Goal: Information Seeking & Learning: Understand process/instructions

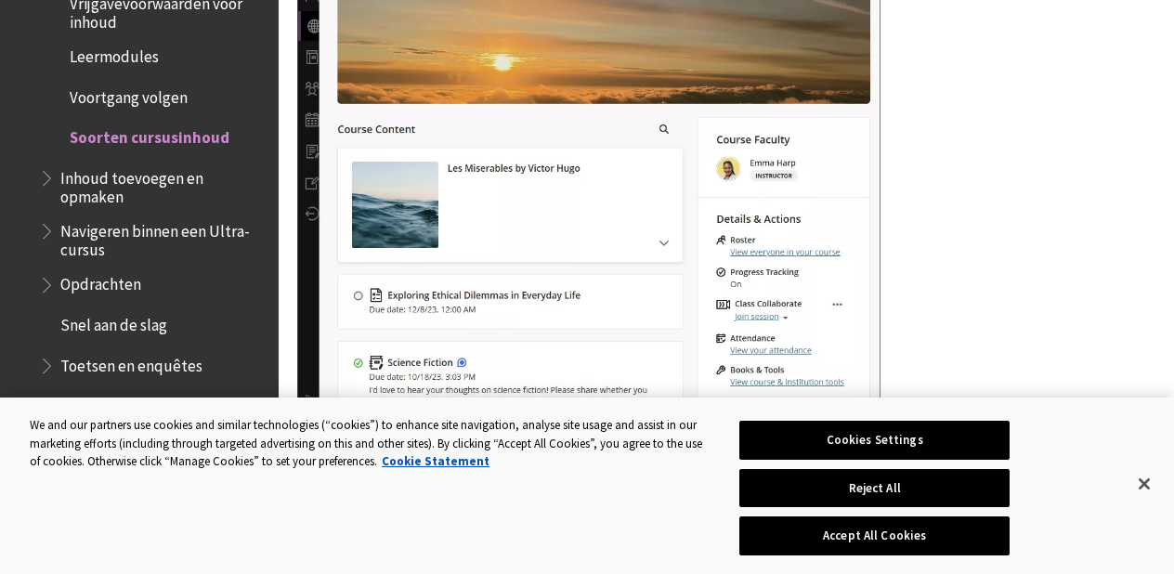
scroll to position [2339, 0]
click at [133, 271] on span "Opdrachten" at bounding box center [100, 283] width 81 height 25
click at [159, 164] on span "Inhoud toevoegen en opmaken" at bounding box center [162, 186] width 205 height 44
click at [163, 164] on span "Inhoud toevoegen en opmaken" at bounding box center [162, 186] width 205 height 44
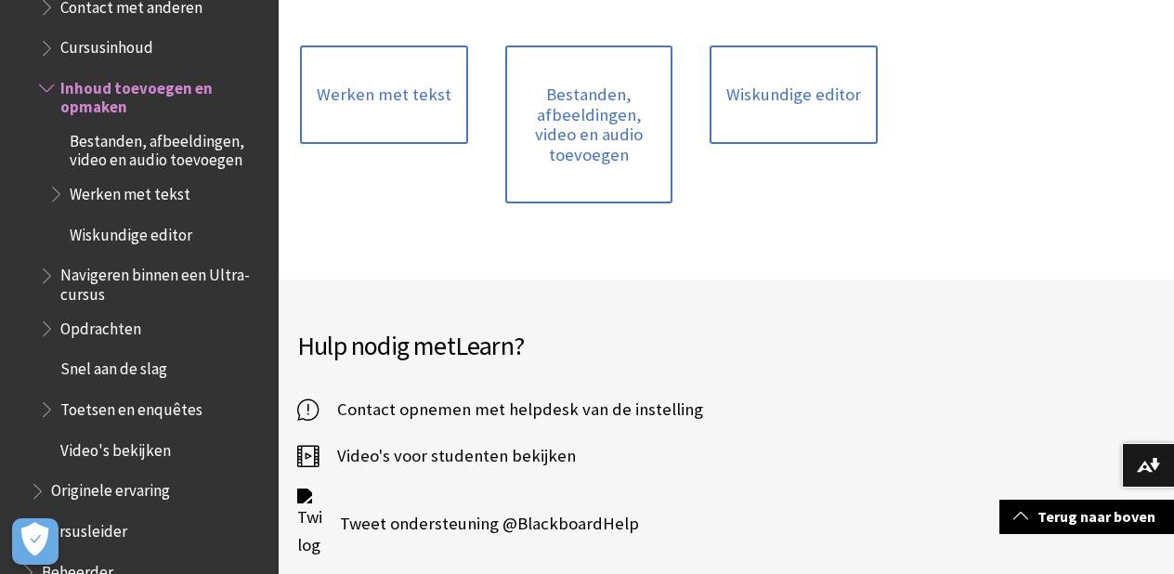
scroll to position [437, 0]
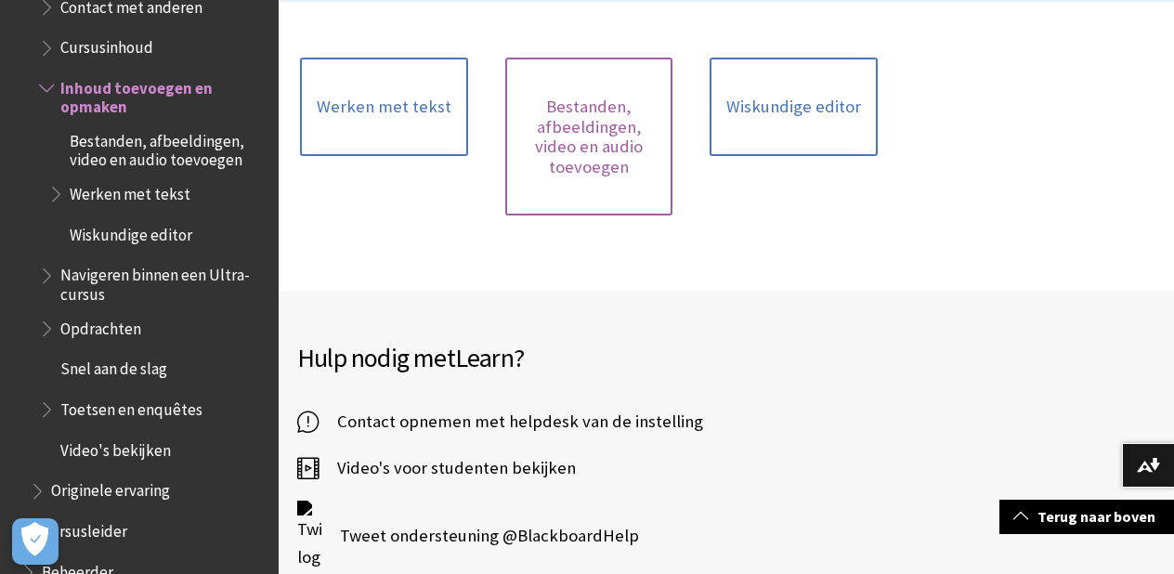
click at [569, 128] on link "Bestanden, afbeeldingen, video en audio toevoegen" at bounding box center [588, 137] width 167 height 158
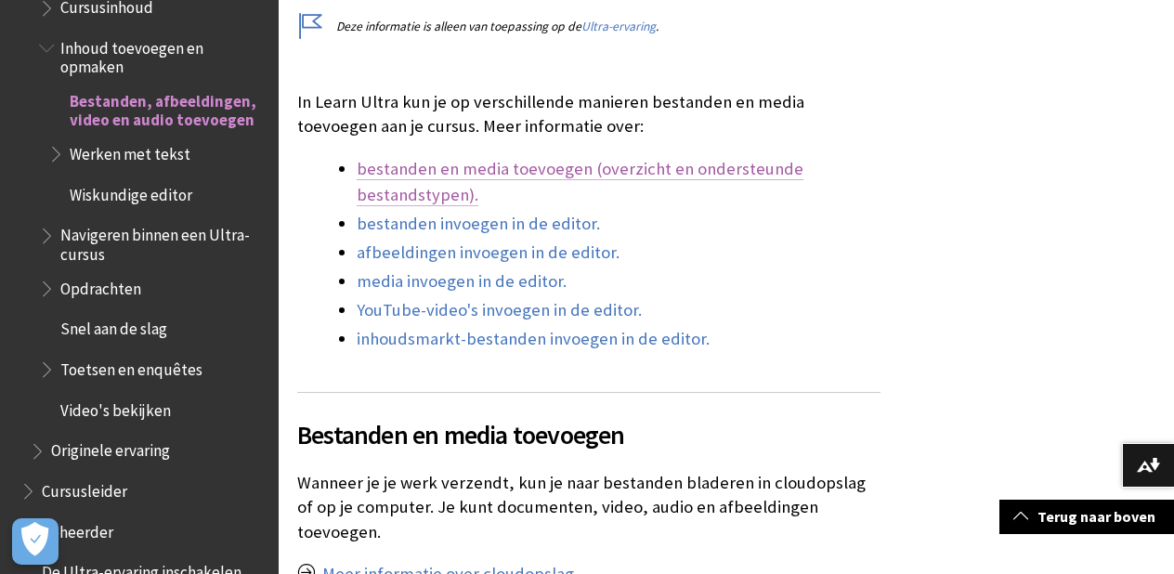
scroll to position [565, 1]
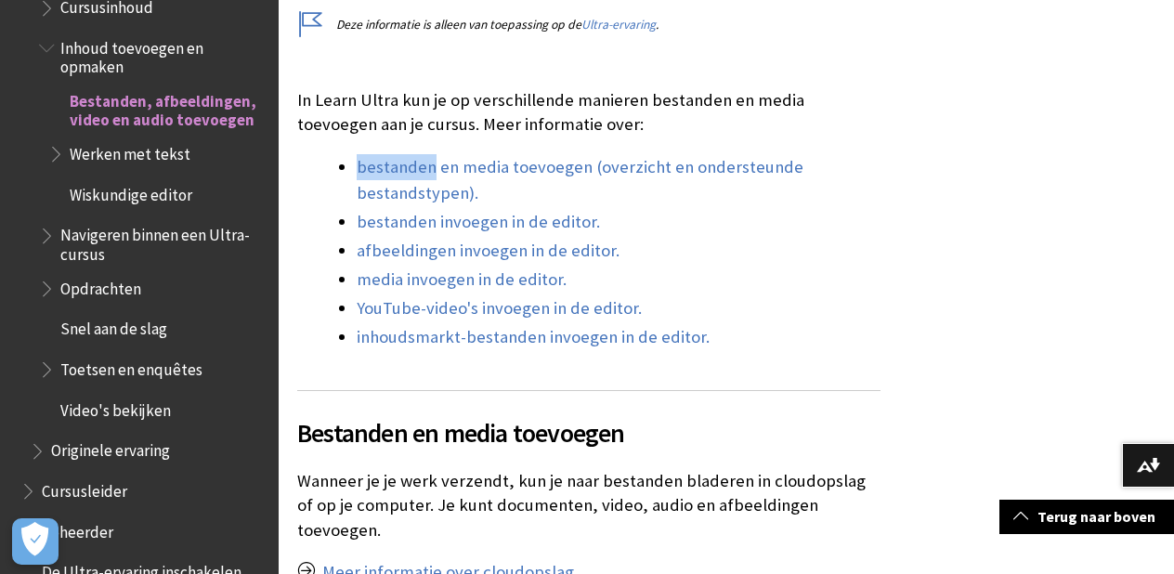
click at [494, 150] on div "In Learn Ultra kun je op verschillende manieren bestanden en media toevoegen aa…" at bounding box center [588, 219] width 583 height 262
click at [504, 172] on link "bestanden en media toevoegen (overzicht en ondersteunde bestandstypen)." at bounding box center [580, 180] width 447 height 48
click at [476, 182] on li "bestanden en media toevoegen (overzicht en ondersteunde bestandstypen)." at bounding box center [619, 180] width 524 height 52
click at [482, 168] on link "bestanden en media toevoegen (overzicht en ondersteunde bestandstypen)." at bounding box center [580, 180] width 447 height 48
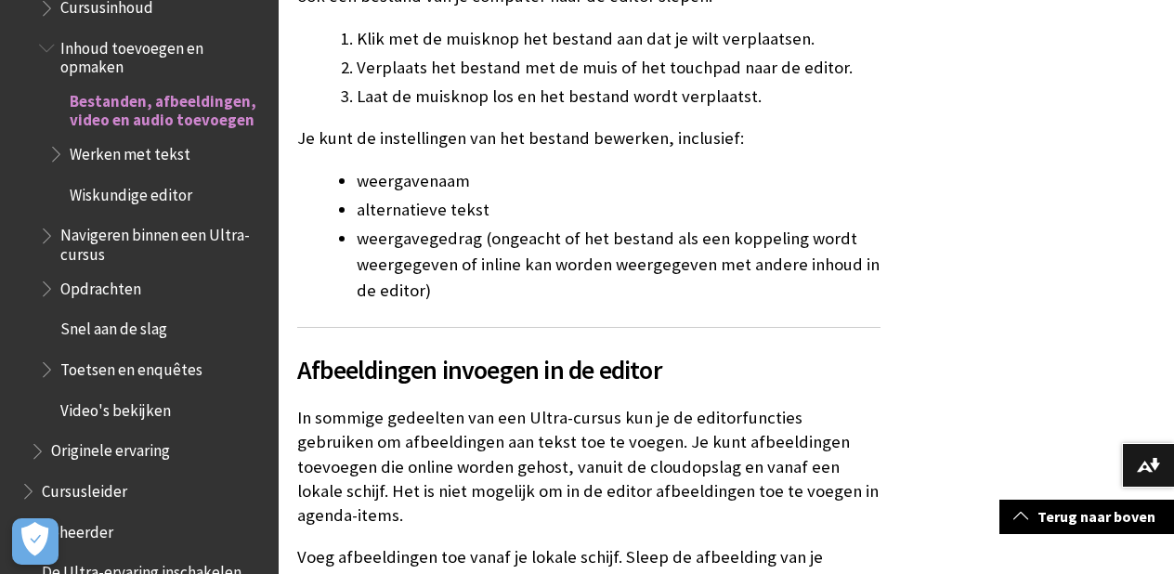
scroll to position [1739, 0]
